Goal: Ask a question

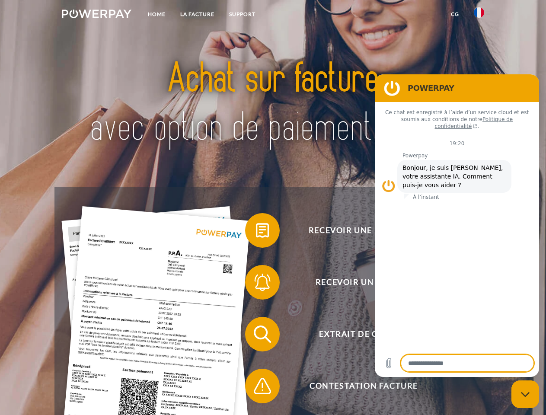
click at [96, 15] on img at bounding box center [97, 14] width 70 height 9
click at [479, 15] on img at bounding box center [479, 12] width 10 height 10
click at [455, 14] on link "CG" at bounding box center [455, 14] width 23 height 16
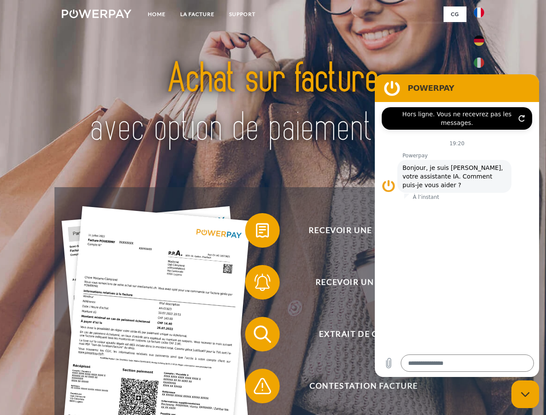
click at [256, 232] on span at bounding box center [249, 230] width 43 height 43
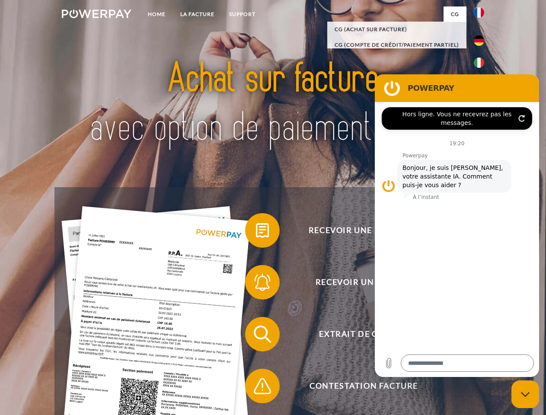
click at [256, 284] on span at bounding box center [249, 282] width 43 height 43
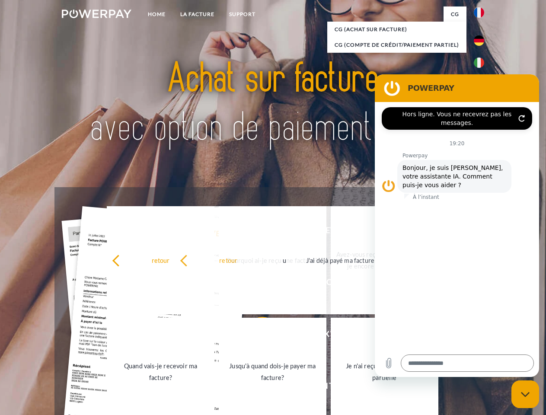
click at [256, 336] on link "Jusqu'à quand dois-je payer ma facture?" at bounding box center [273, 372] width 108 height 108
click at [256, 388] on span at bounding box center [249, 386] width 43 height 43
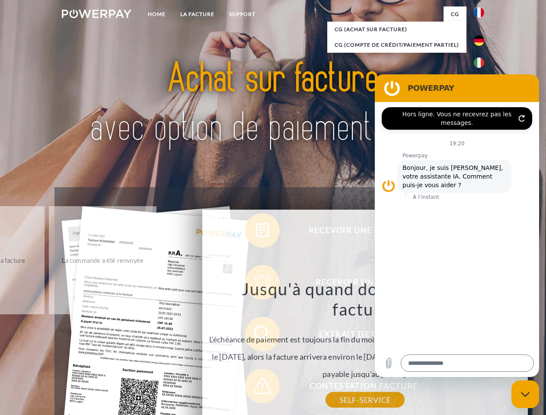
click at [525, 394] on icon "Fermer la fenêtre de messagerie" at bounding box center [525, 395] width 9 height 6
type textarea "*"
